Goal: Information Seeking & Learning: Learn about a topic

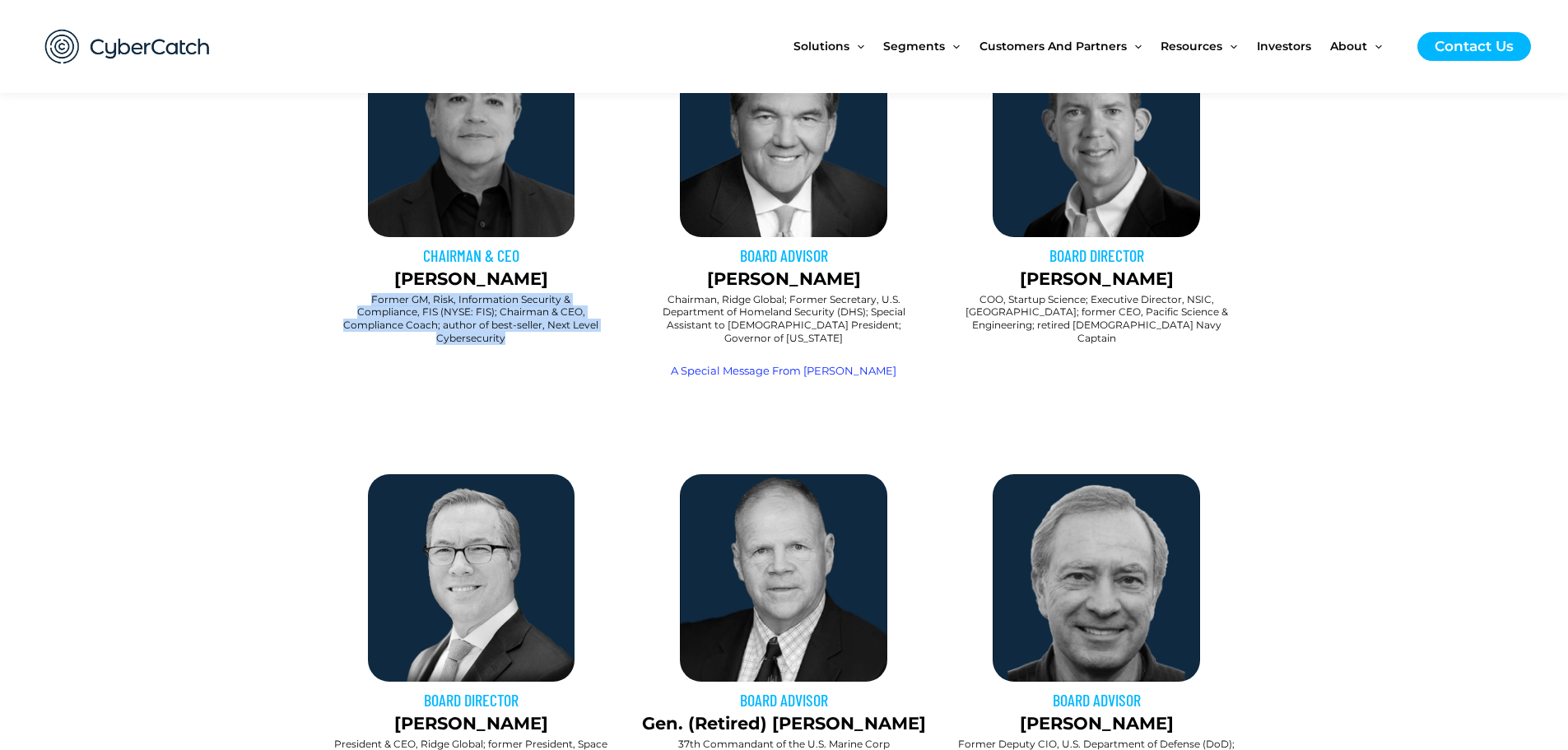
click at [336, 303] on div "CHAIRMAN & CEO [PERSON_NAME] Former GM, Risk, Information Security & Compliance…" at bounding box center [471, 215] width 313 height 387
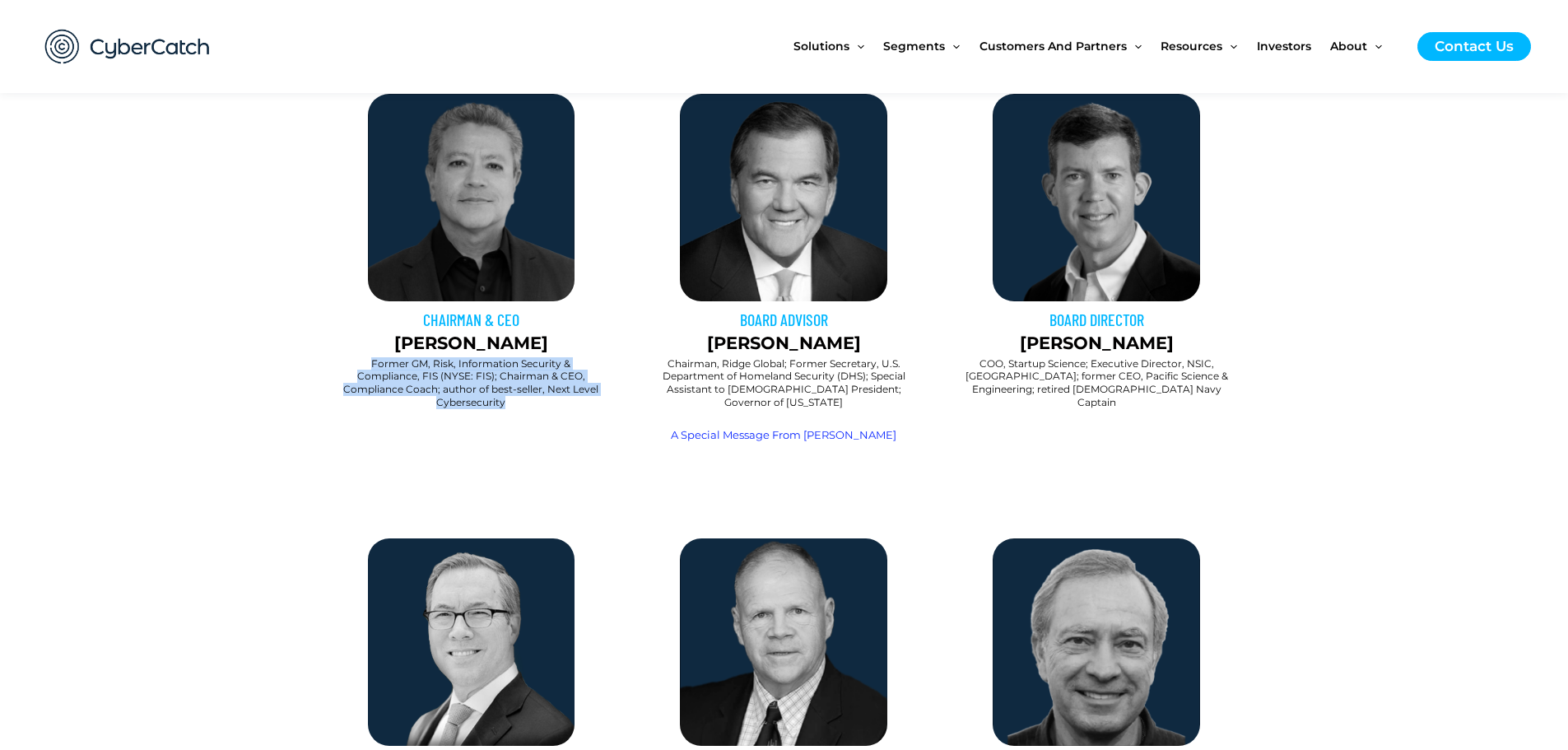
scroll to position [617, 0]
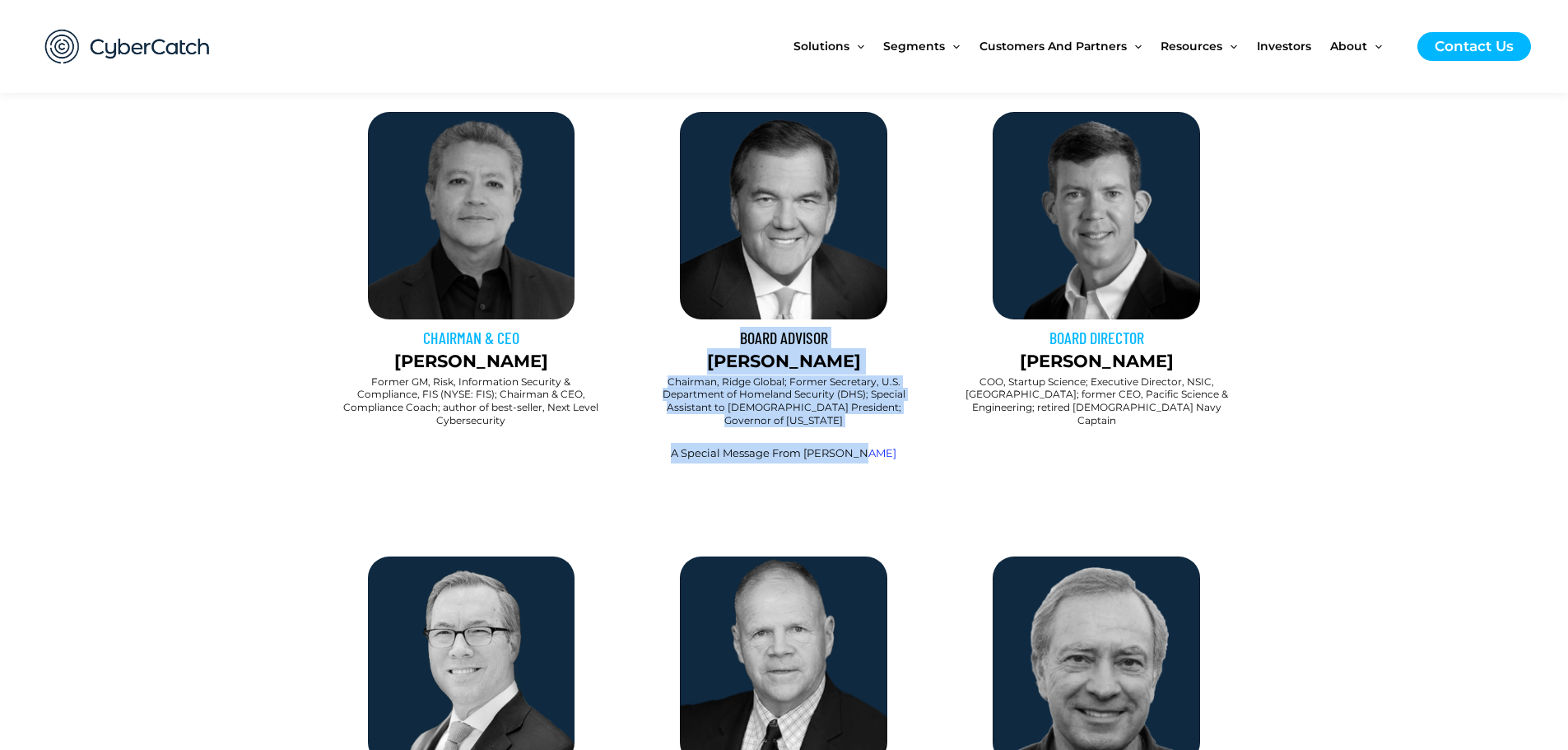
drag, startPoint x: 895, startPoint y: 439, endPoint x: 637, endPoint y: 347, distance: 273.9
click at [637, 347] on div "BOARD ADVISOR [PERSON_NAME] Chairman, Ridge Global; Former Secretary, U.S. Depa…" at bounding box center [783, 297] width 313 height 387
click at [640, 411] on div "Chairman, Ridge Global; Former Secretary, U.S. Department of Homeland Security …" at bounding box center [784, 408] width 297 height 36
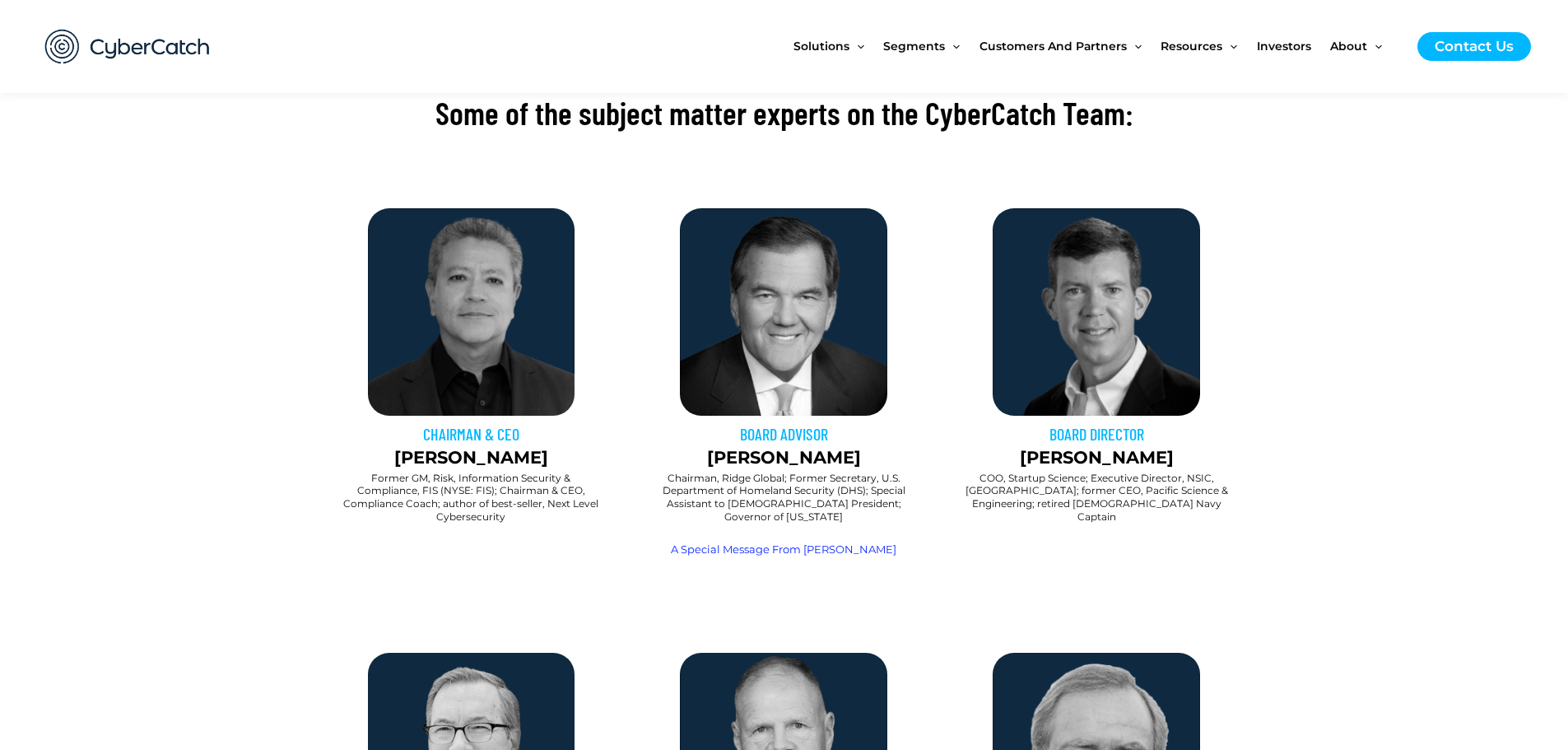
scroll to position [535, 0]
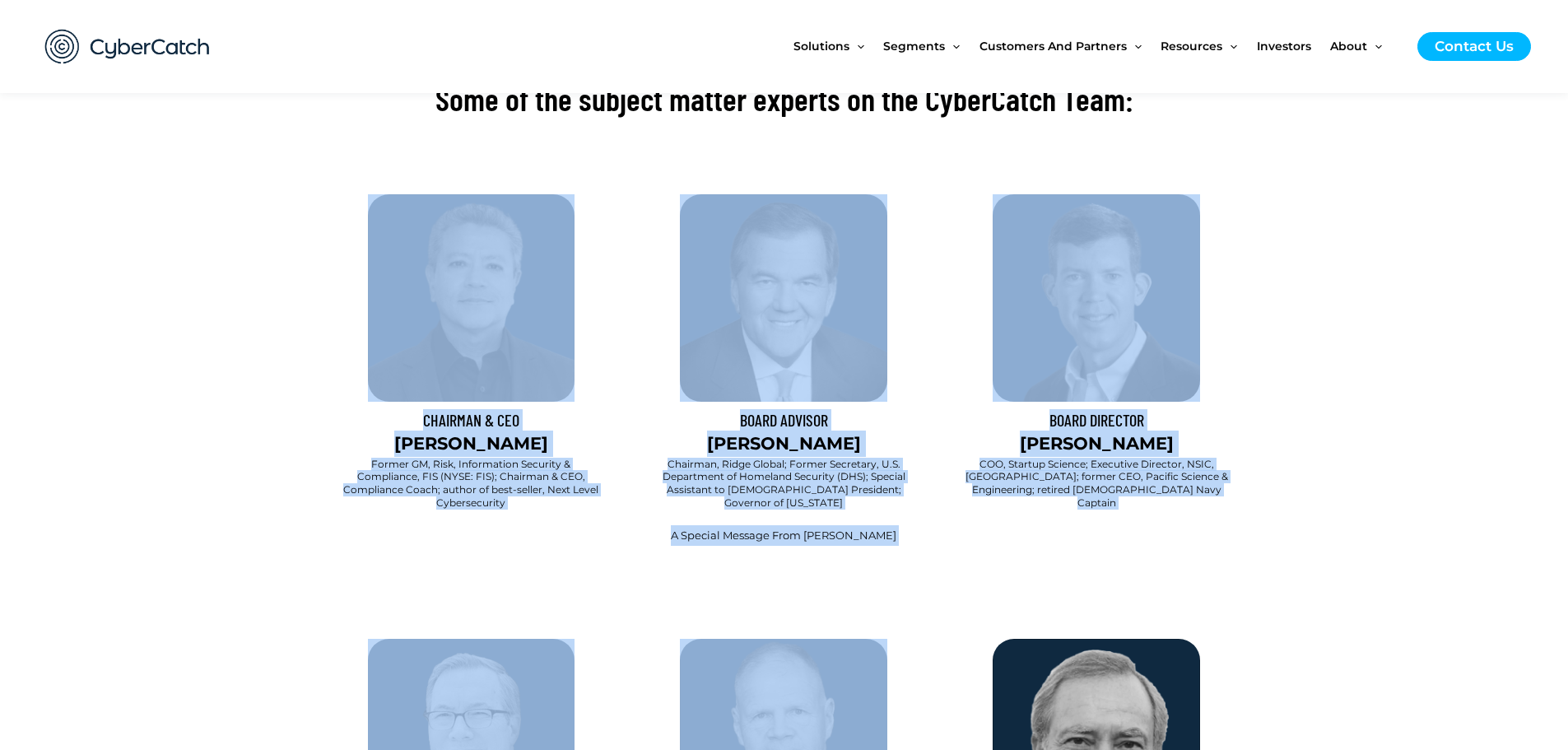
drag, startPoint x: 1247, startPoint y: 568, endPoint x: 278, endPoint y: 148, distance: 1056.1
click at [278, 148] on div "The Team The Team Some of the subject matter experts on the CyberCatch Team: So…" at bounding box center [784, 488] width 1568 height 1861
click at [254, 220] on section "CHAIRMAN & CEO [PERSON_NAME] Former GM, Risk, Information Security & Compliance…" at bounding box center [784, 379] width 1568 height 387
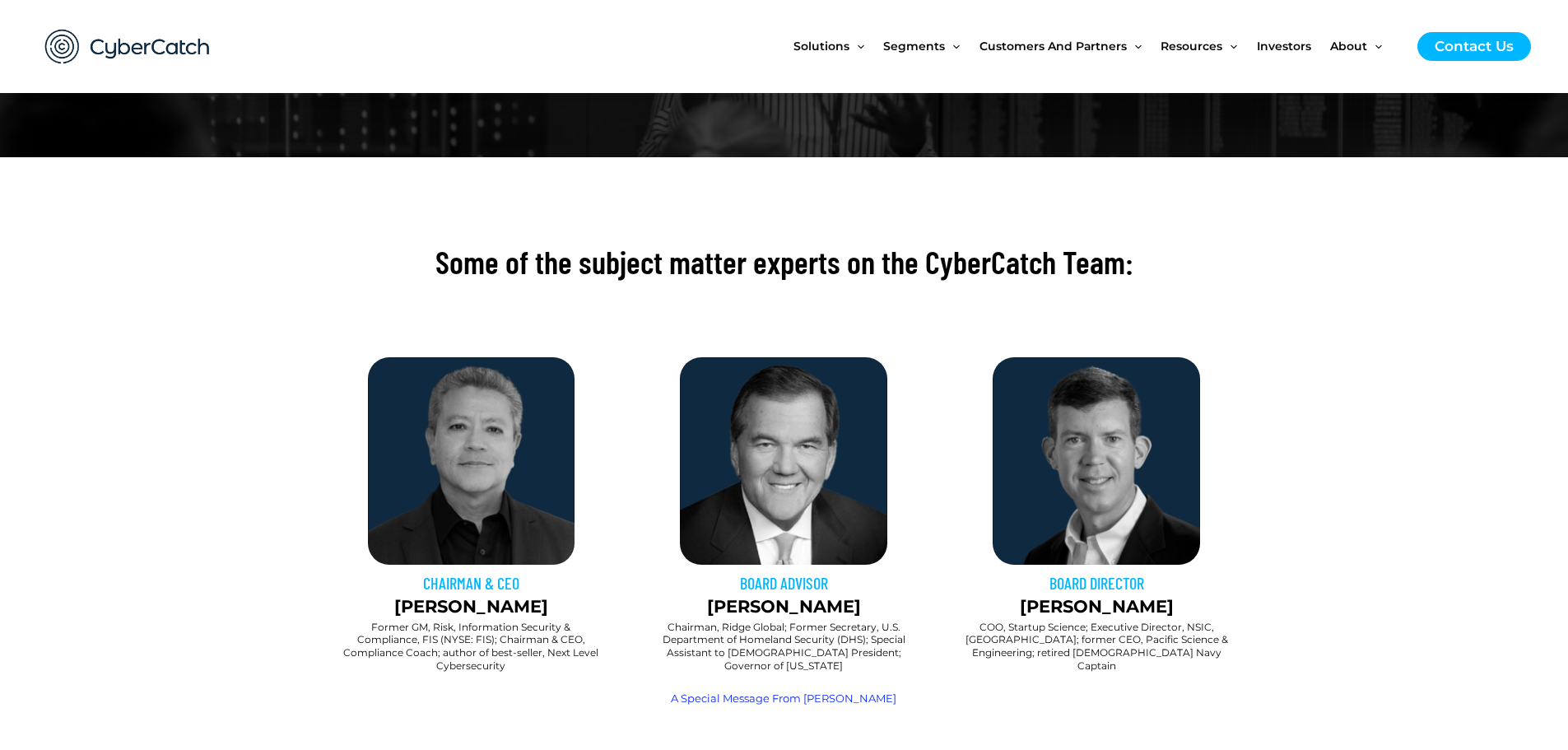
scroll to position [371, 0]
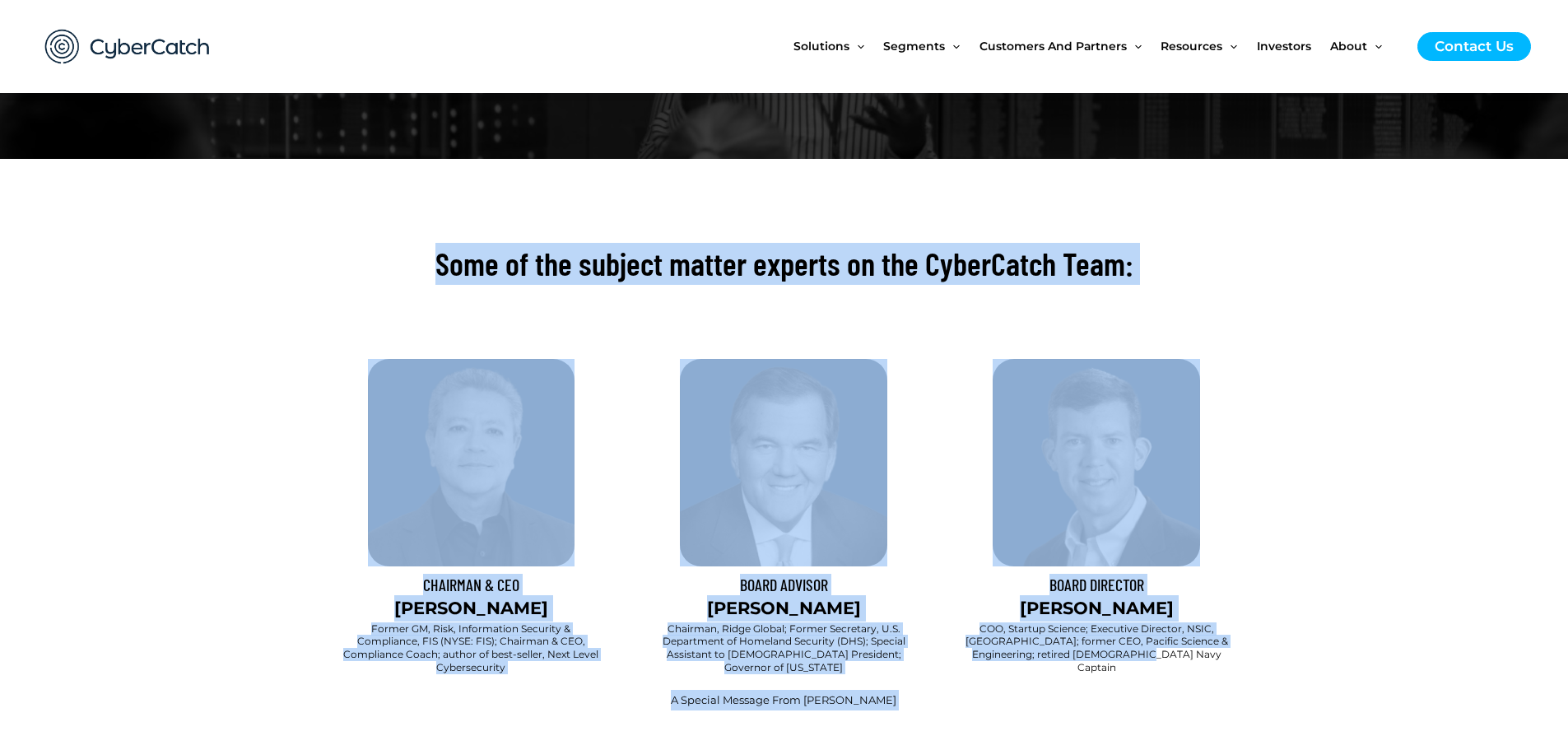
drag, startPoint x: 215, startPoint y: 222, endPoint x: 1306, endPoint y: 685, distance: 1185.2
click at [1306, 690] on div "The Team The Team Some of the subject matter experts on the CyberCatch Team: So…" at bounding box center [784, 653] width 1568 height 1861
click at [1351, 584] on section "CHAIRMAN & CEO [PERSON_NAME] Former GM, Risk, Information Security & Compliance…" at bounding box center [784, 544] width 1568 height 387
drag, startPoint x: 1274, startPoint y: 712, endPoint x: 353, endPoint y: 242, distance: 1034.0
click at [354, 242] on div "The Team The Team Some of the subject matter experts on the CyberCatch Team: So…" at bounding box center [784, 653] width 1568 height 1861
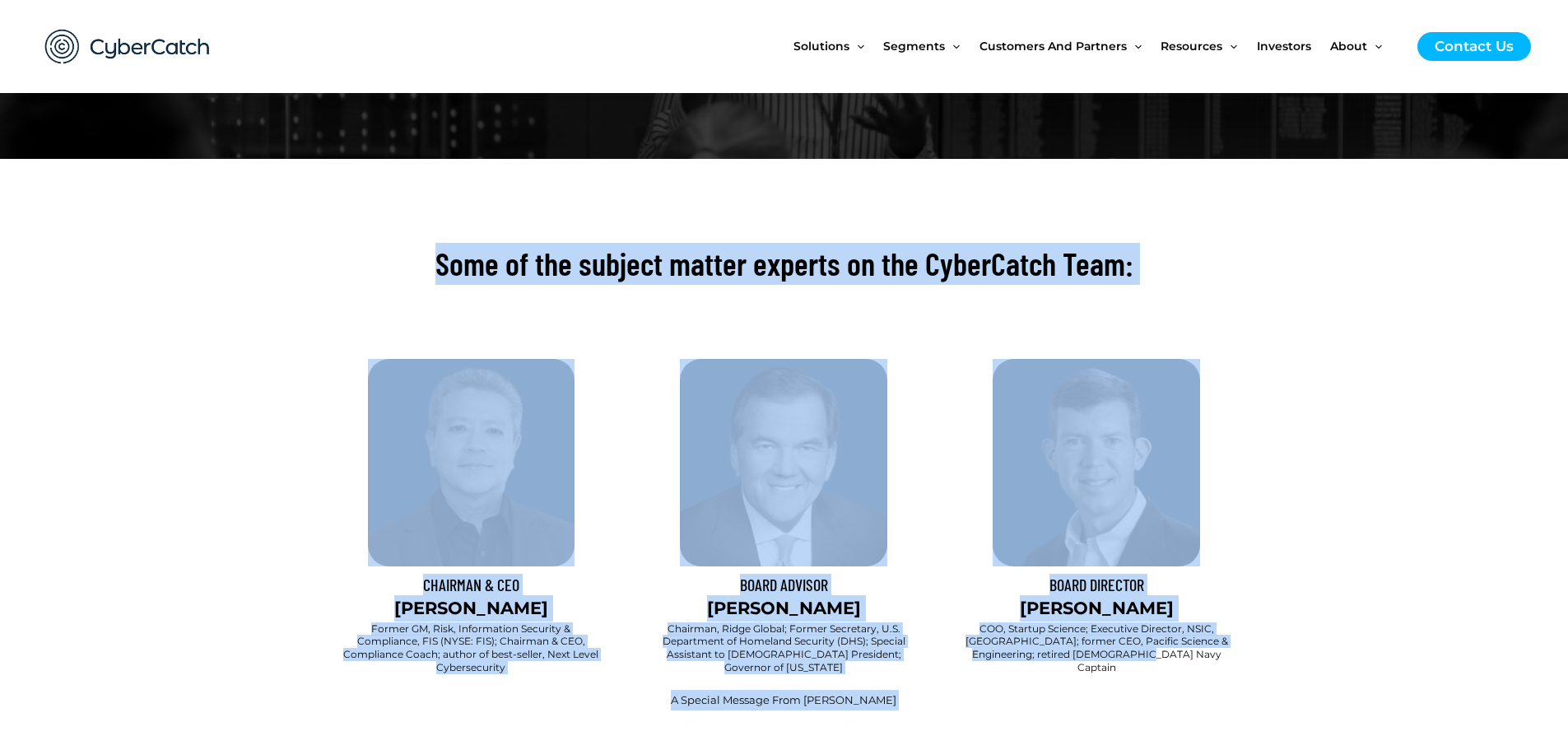
click at [351, 243] on h2 "Some of the subject matter experts on the CyberCatch Team:" at bounding box center [784, 264] width 922 height 42
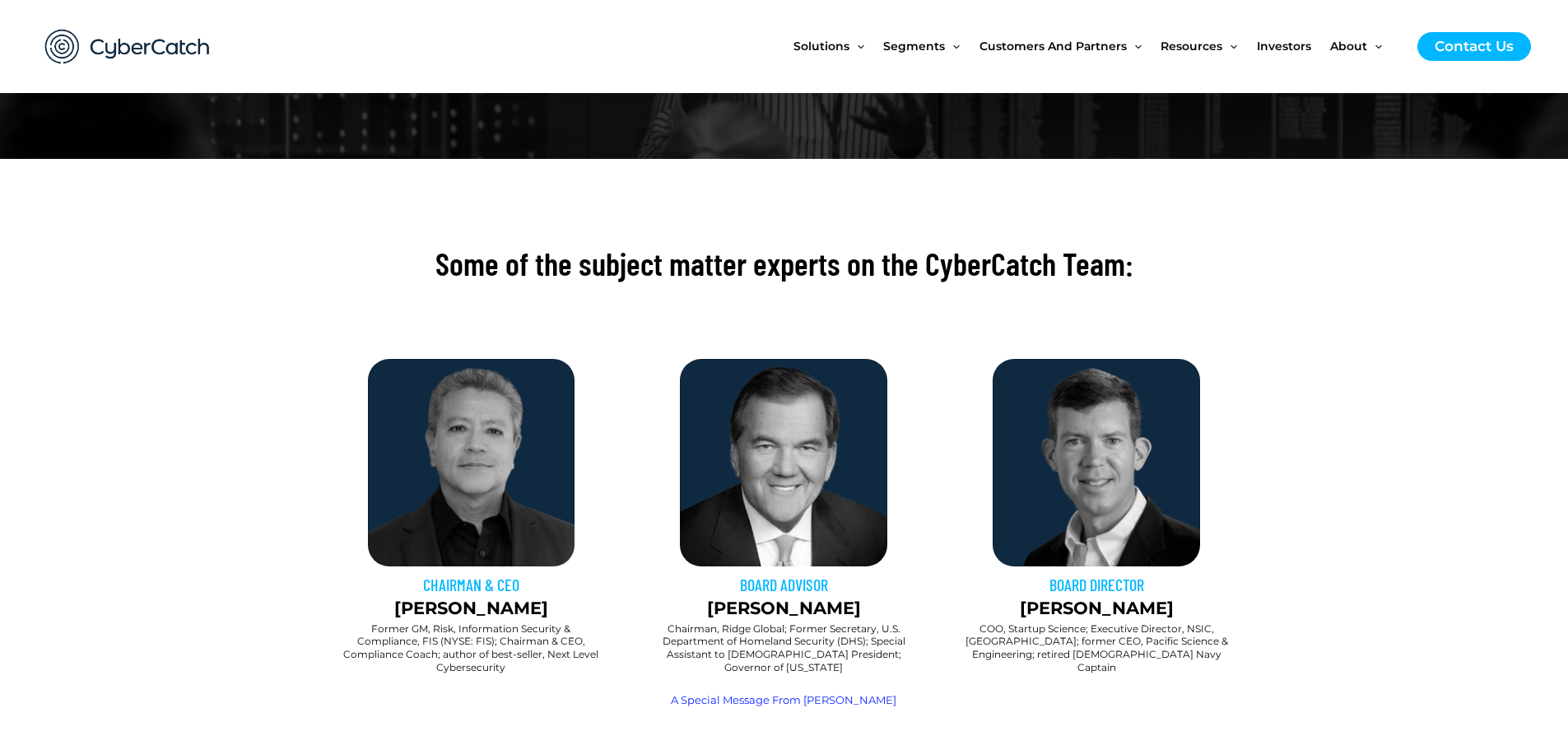
click at [1413, 336] on section at bounding box center [784, 322] width 1568 height 58
